Goal: Task Accomplishment & Management: Manage account settings

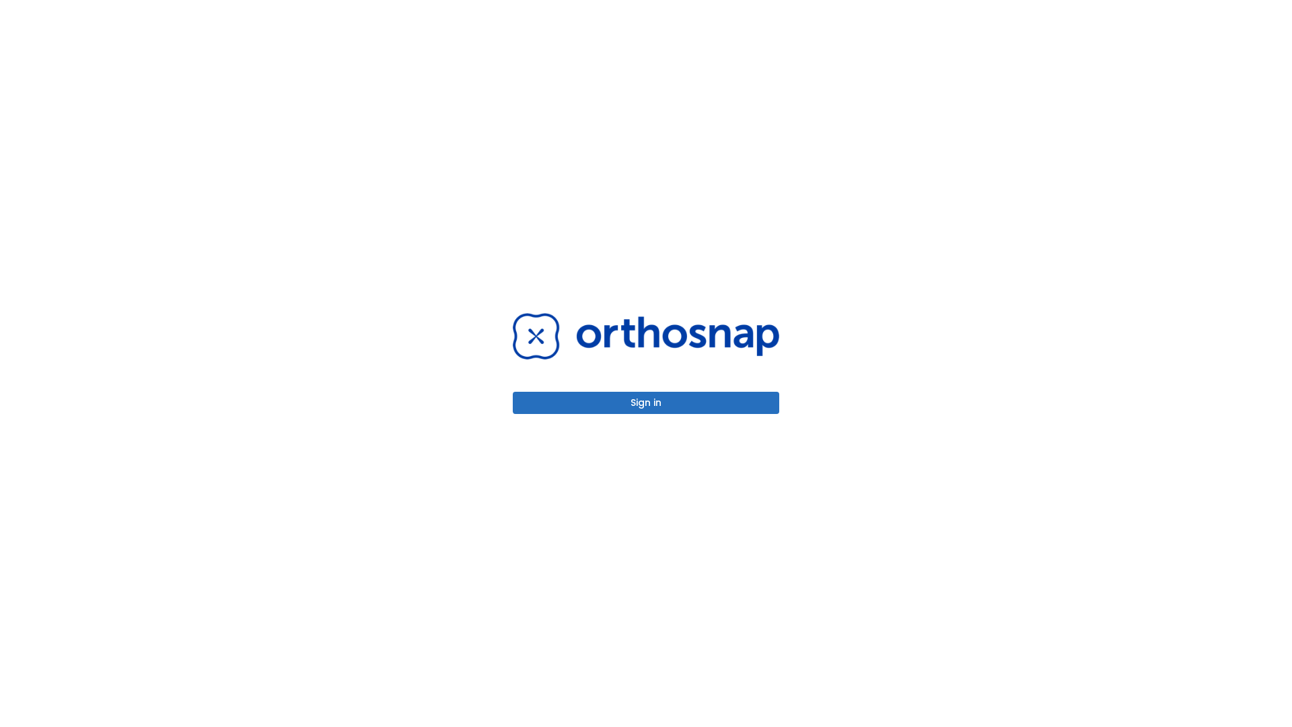
click at [646, 402] on button "Sign in" at bounding box center [646, 403] width 266 height 22
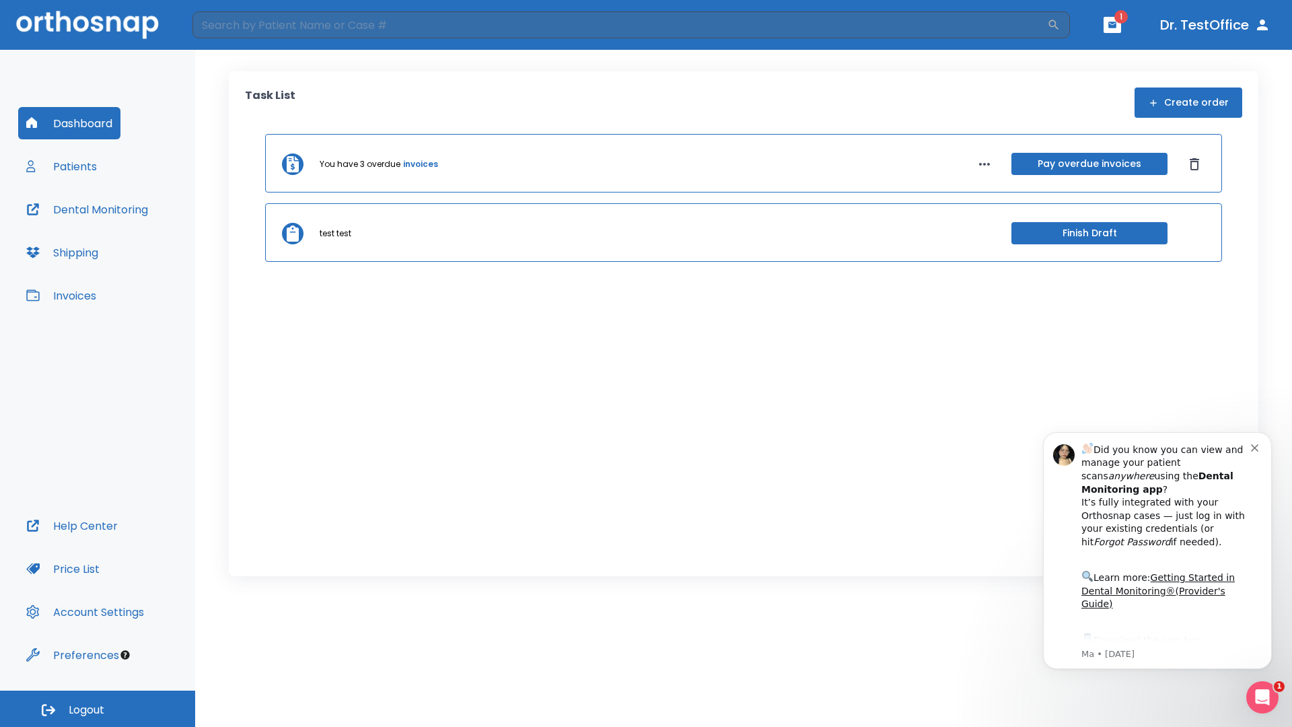
click at [98, 709] on span "Logout" at bounding box center [87, 710] width 36 height 15
